Goal: Navigation & Orientation: Find specific page/section

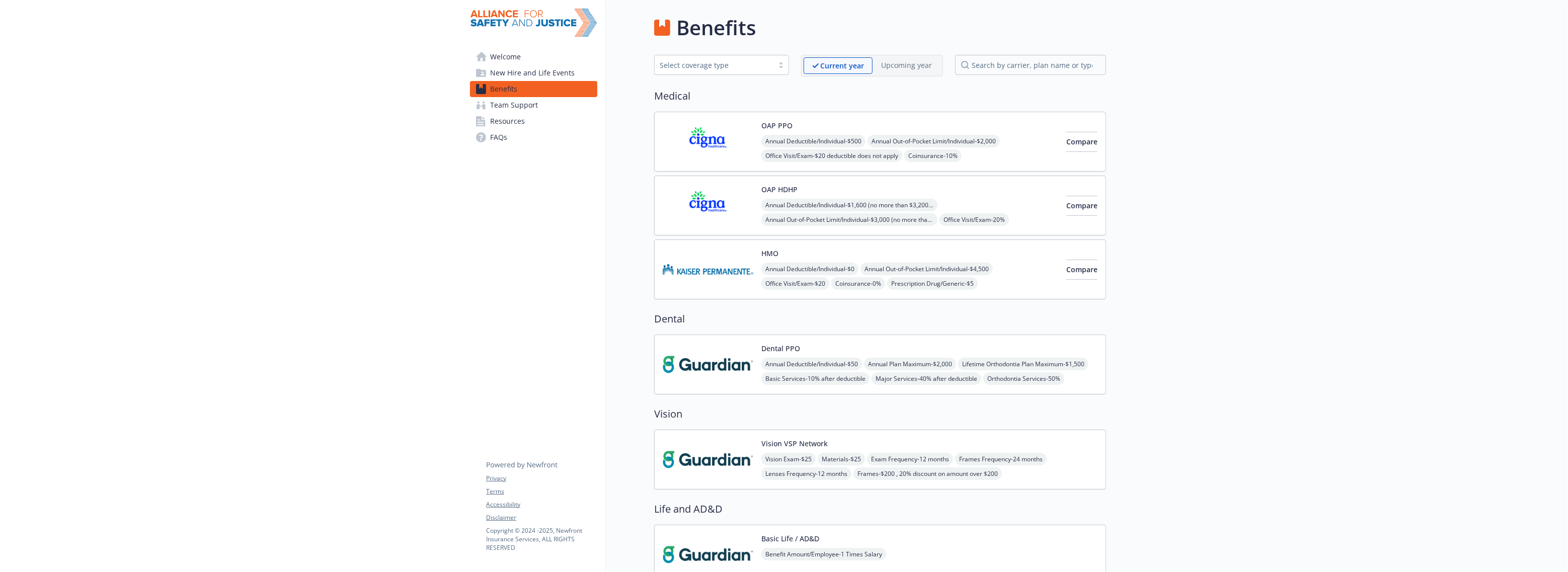
scroll to position [1237, 0]
